Goal: Communication & Community: Answer question/provide support

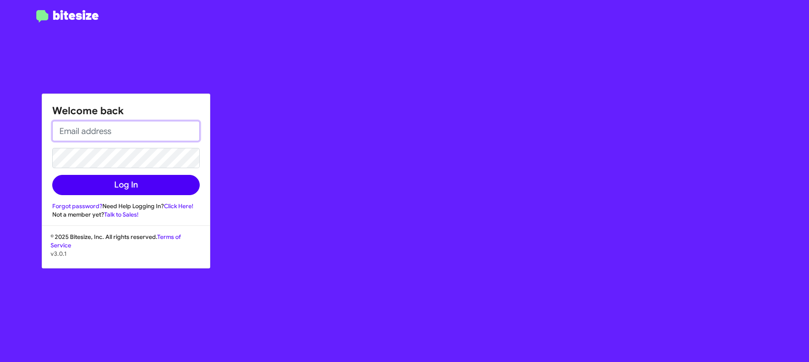
type input "[EMAIL_ADDRESS][DOMAIN_NAME]"
click at [135, 184] on button "Log In" at bounding box center [125, 185] width 147 height 20
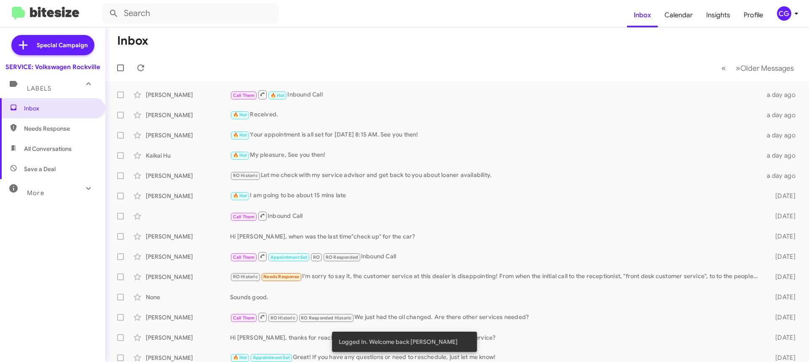
click at [792, 15] on icon at bounding box center [796, 13] width 10 height 10
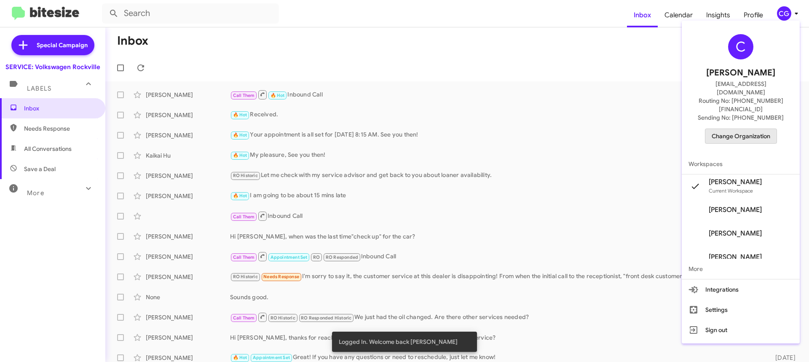
click at [768, 129] on span "Change Organization" at bounding box center [740, 136] width 59 height 14
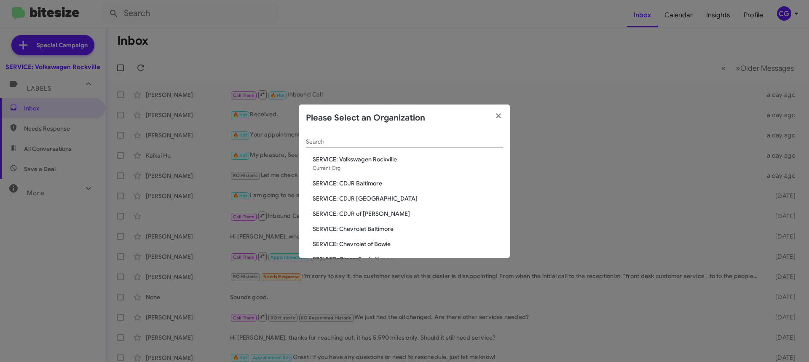
click at [386, 184] on span "SERVICE: CDJR Baltimore" at bounding box center [408, 183] width 190 height 8
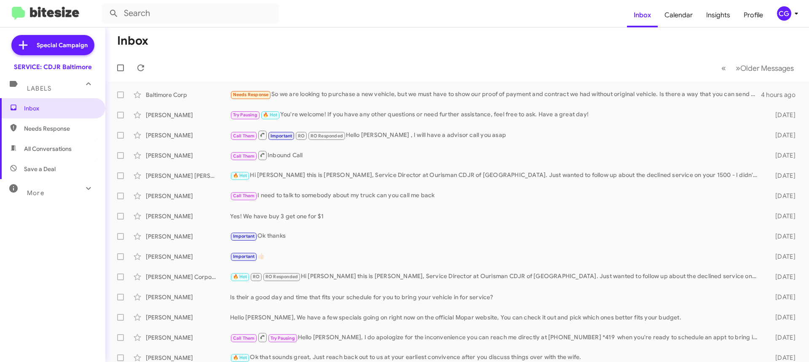
click at [789, 15] on div "CG" at bounding box center [784, 13] width 14 height 14
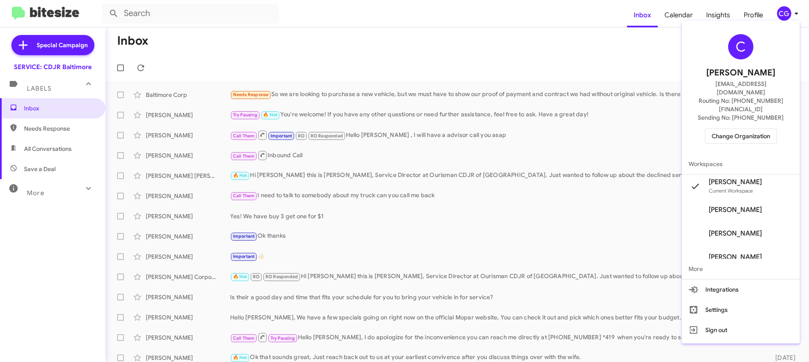
click at [756, 129] on span "Change Organization" at bounding box center [740, 136] width 59 height 14
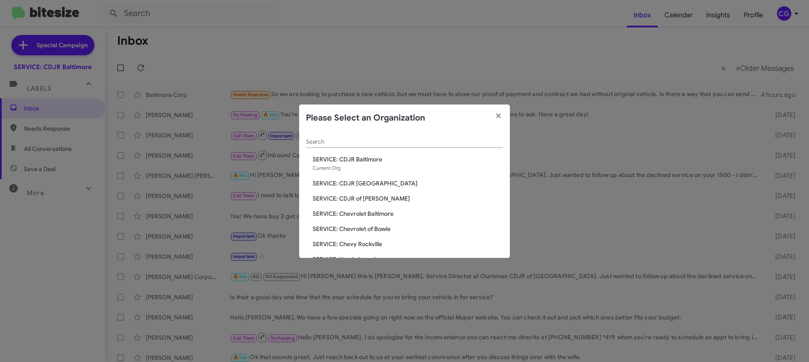
click at [362, 200] on span "SERVICE: CDJR of [PERSON_NAME]" at bounding box center [408, 198] width 190 height 8
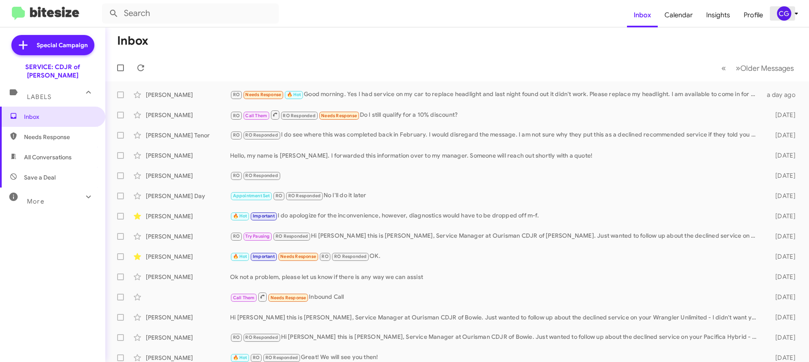
click at [789, 10] on div "CG" at bounding box center [784, 13] width 14 height 14
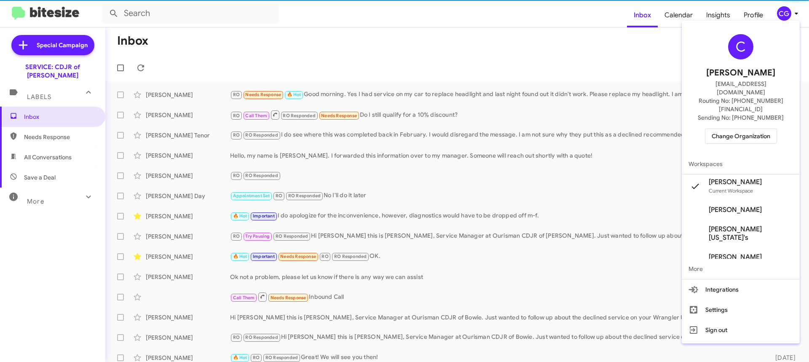
click at [752, 129] on span "Change Organization" at bounding box center [740, 136] width 59 height 14
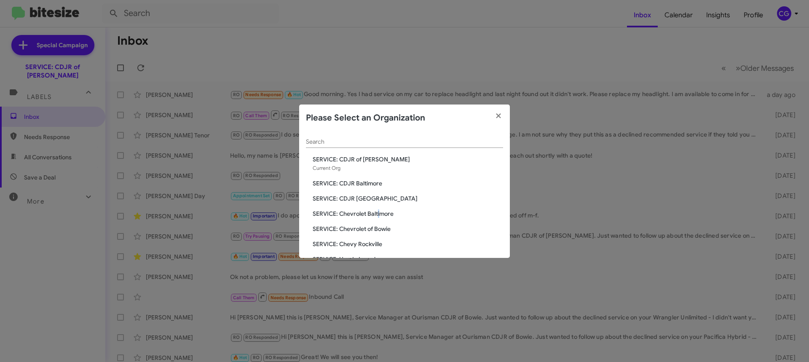
click at [379, 213] on span "SERVICE: Chevrolet Baltimore" at bounding box center [408, 213] width 190 height 8
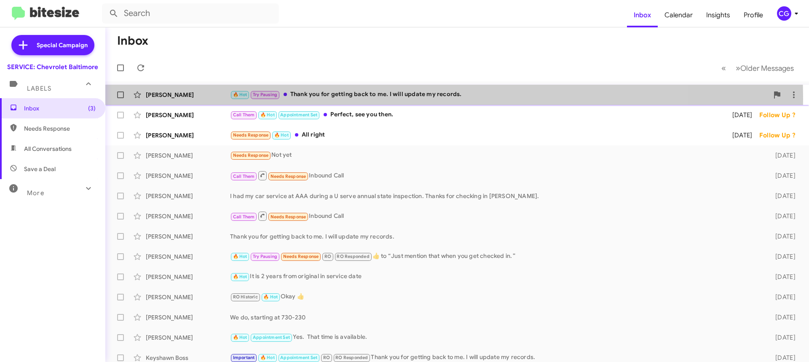
click at [371, 99] on div "🔥 Hot Try Pausing Thank you for getting back to me. I will update my records." at bounding box center [499, 95] width 538 height 10
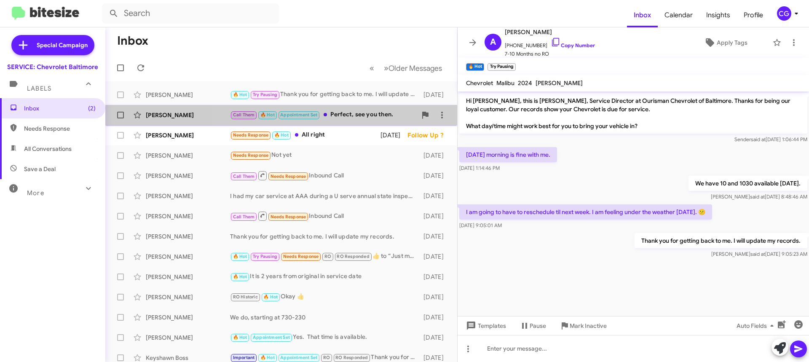
click at [339, 112] on div "Call Them 🔥 Hot Appointment Set Perfect, see you then." at bounding box center [323, 115] width 187 height 10
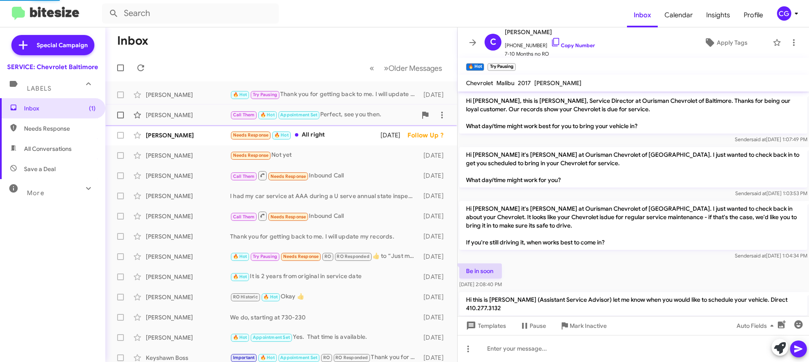
scroll to position [386, 0]
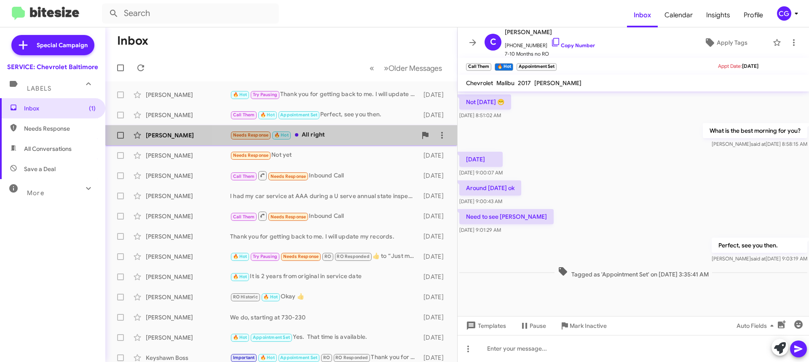
click at [334, 134] on div "Needs Response 🔥 Hot All right" at bounding box center [323, 135] width 187 height 10
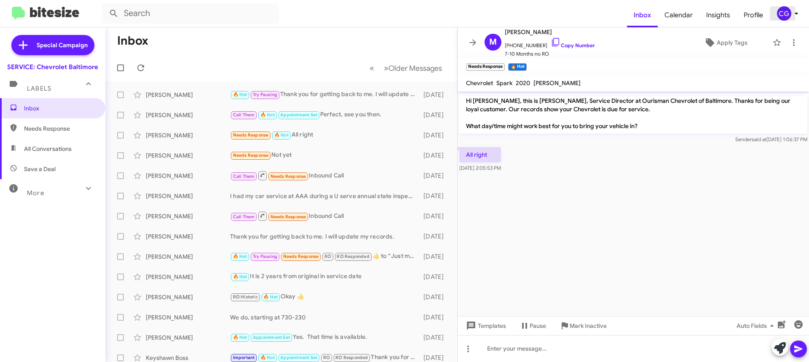
click at [801, 17] on icon at bounding box center [796, 13] width 10 height 10
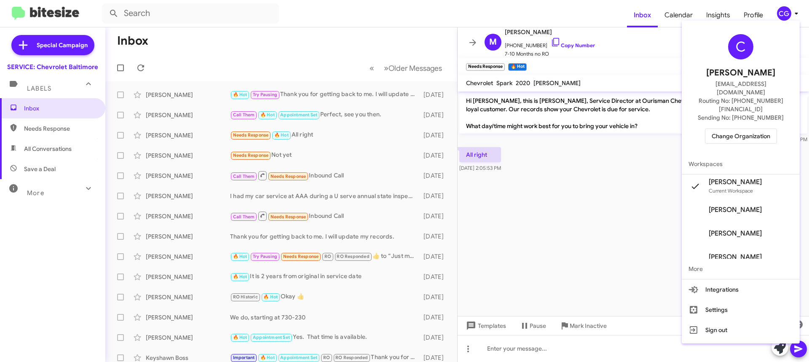
click at [770, 129] on span "Change Organization" at bounding box center [740, 136] width 59 height 14
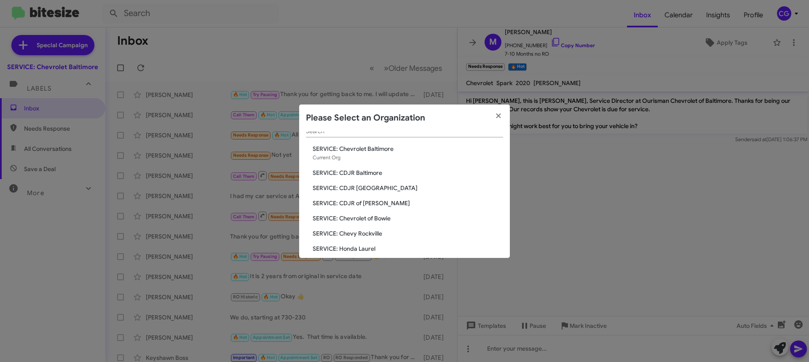
scroll to position [42, 0]
click at [362, 183] on span "SERVICE: Chevrolet of Bowie" at bounding box center [408, 186] width 190 height 8
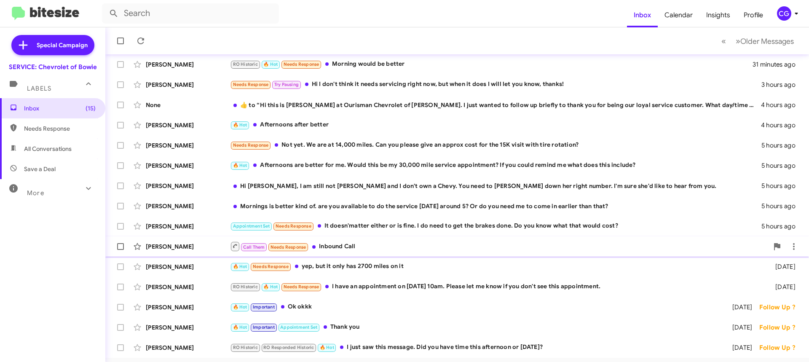
scroll to position [84, 0]
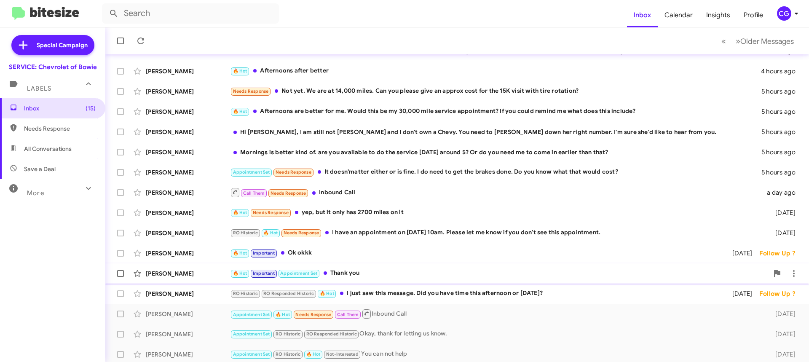
click at [422, 266] on div "[PERSON_NAME] 🔥 Hot Important Appointment Set Thank you [DATE] Follow Up ?" at bounding box center [457, 273] width 690 height 17
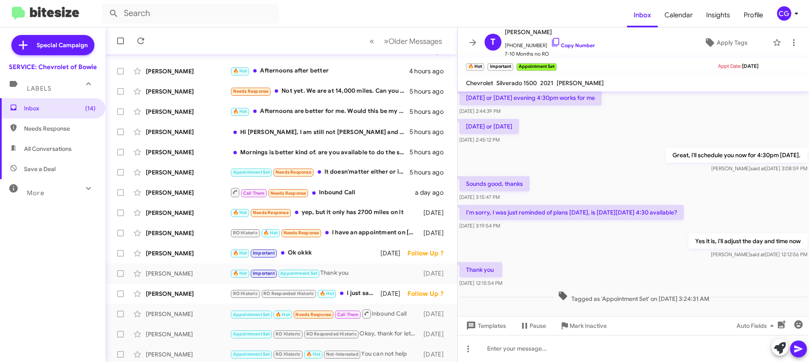
scroll to position [216, 0]
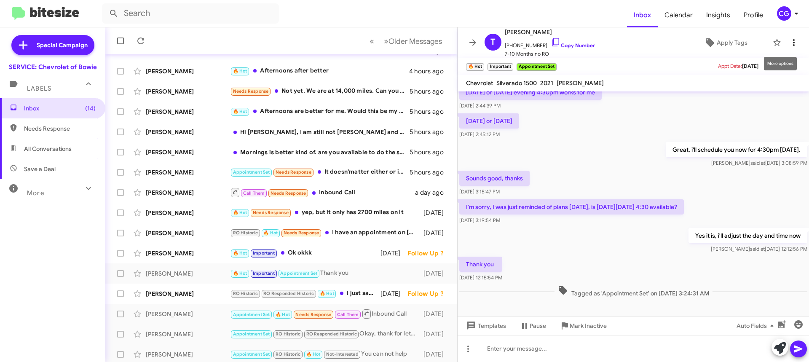
click at [785, 45] on span at bounding box center [793, 42] width 17 height 10
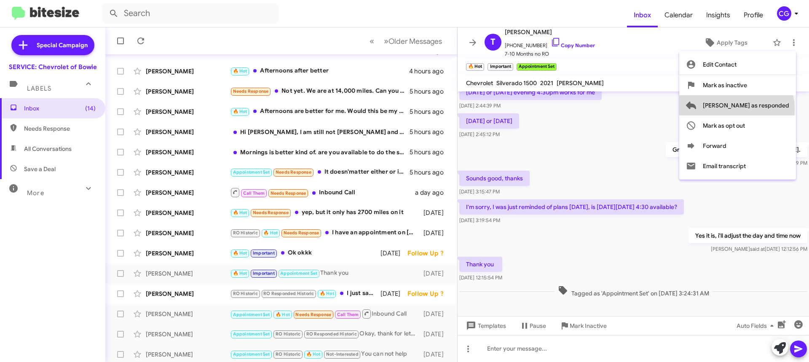
click at [770, 109] on span "[PERSON_NAME] as responded" at bounding box center [746, 105] width 86 height 20
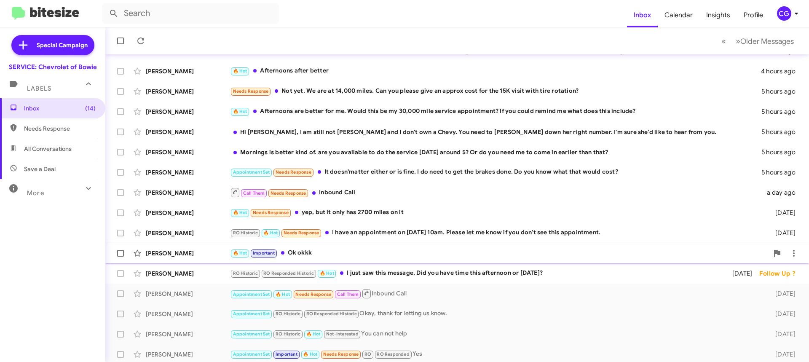
click at [318, 251] on div "🔥 Hot Important Ok okkk" at bounding box center [499, 253] width 538 height 10
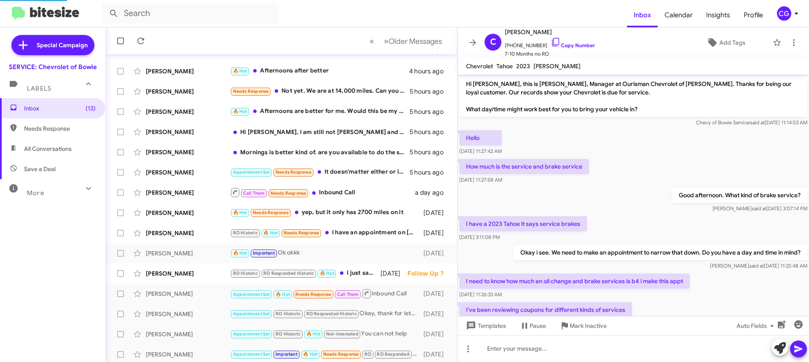
scroll to position [100, 0]
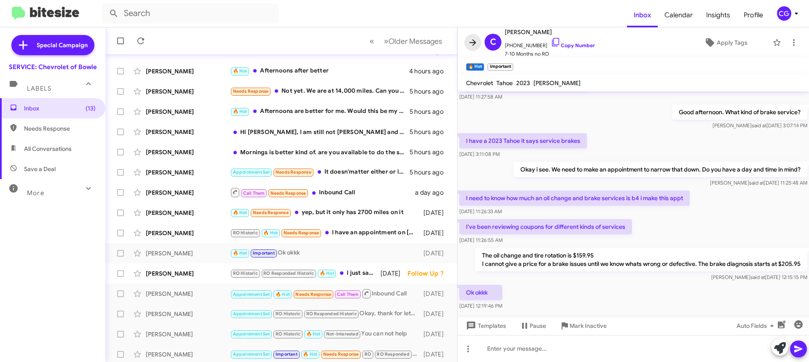
click at [475, 48] on button at bounding box center [472, 42] width 17 height 17
